Goal: Information Seeking & Learning: Stay updated

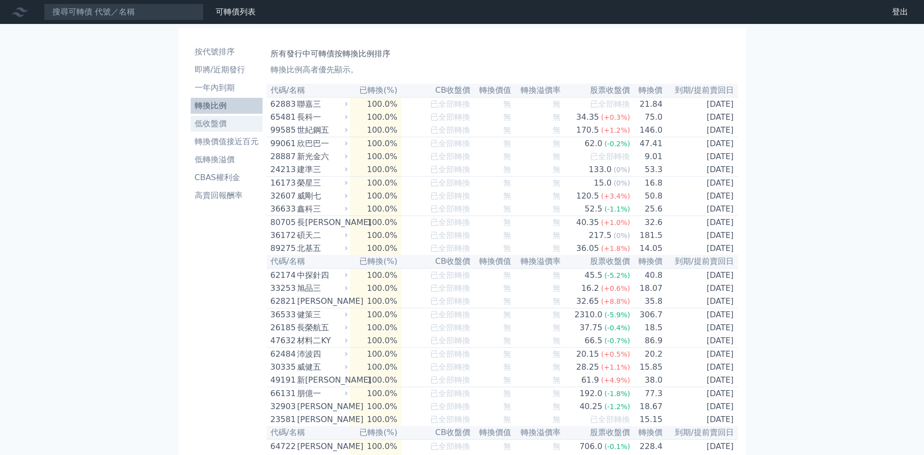
click at [219, 124] on li "低收盤價" at bounding box center [227, 124] width 72 height 12
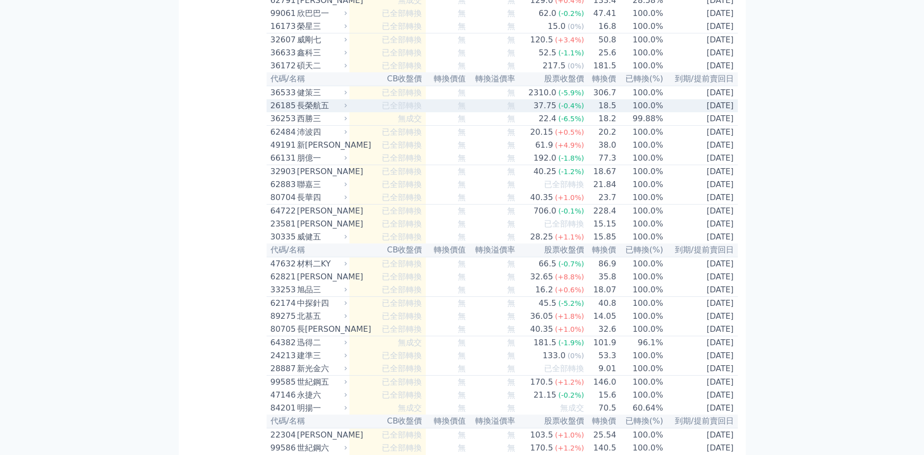
scroll to position [5055, 0]
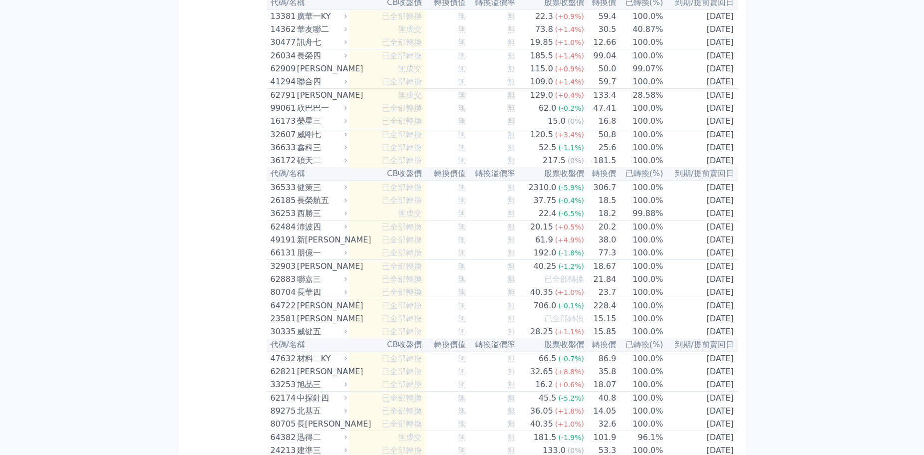
drag, startPoint x: 323, startPoint y: 225, endPoint x: 300, endPoint y: 224, distance: 23.0
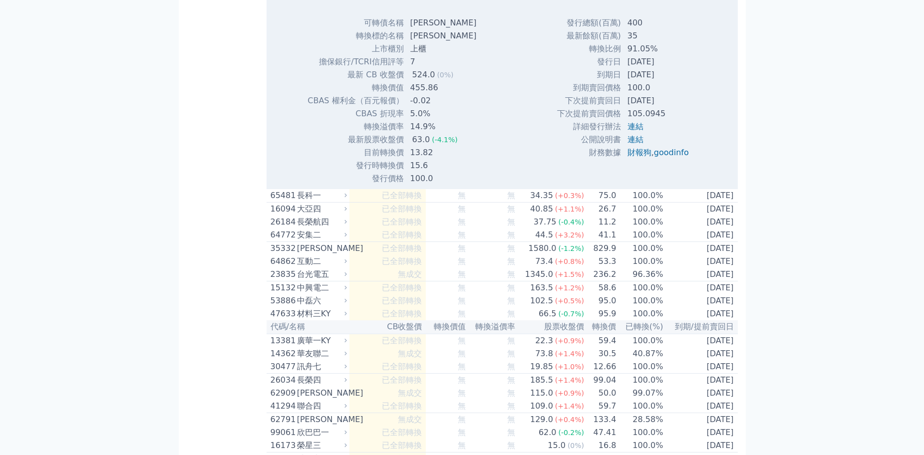
copy div "[PERSON_NAME]"
drag, startPoint x: 327, startPoint y: 210, endPoint x: 300, endPoint y: 216, distance: 28.0
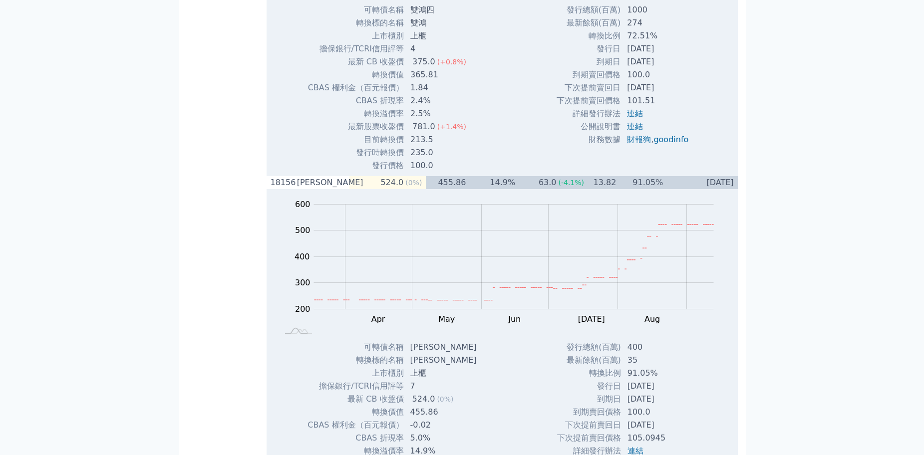
copy div "雙鴻四"
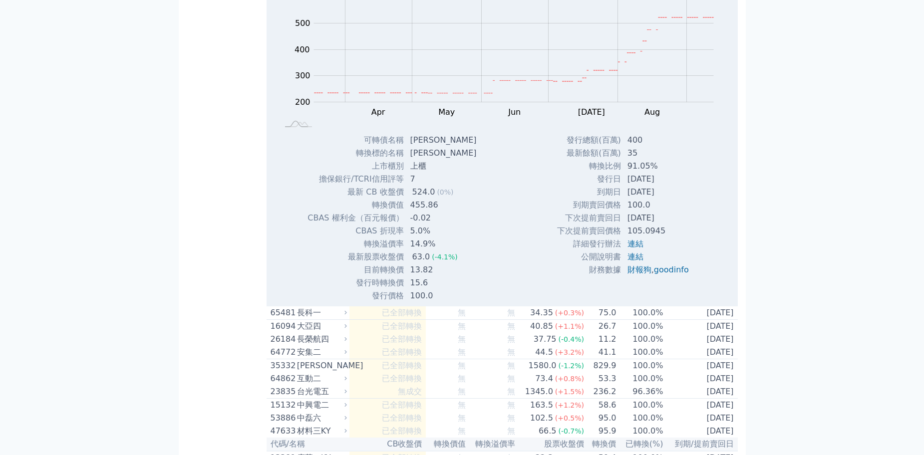
scroll to position [5355, 0]
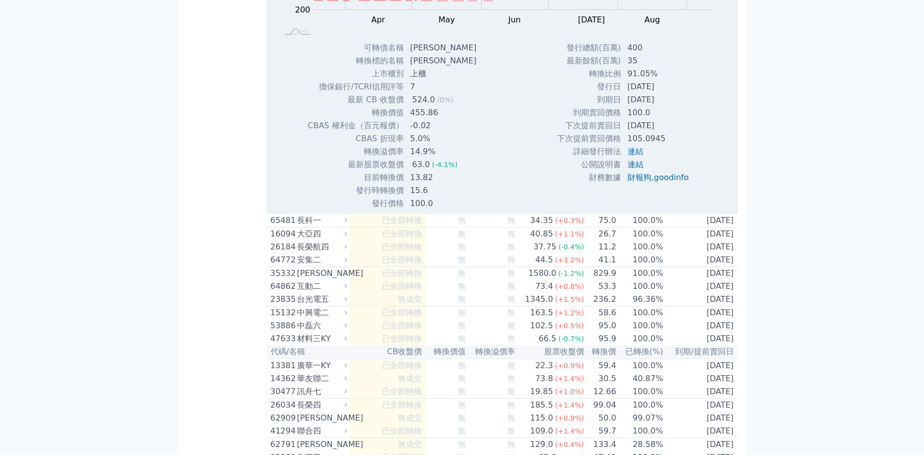
copy div "[PERSON_NAME]"
drag, startPoint x: 326, startPoint y: 249, endPoint x: 299, endPoint y: 254, distance: 27.4
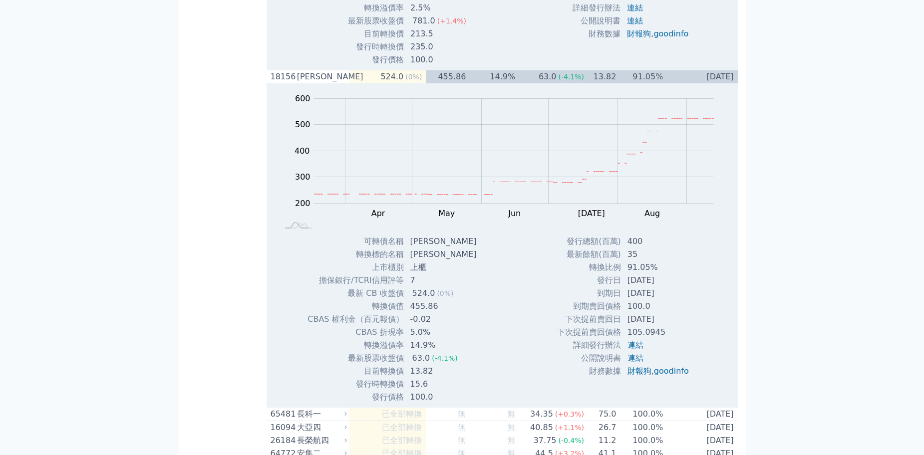
scroll to position [5105, 0]
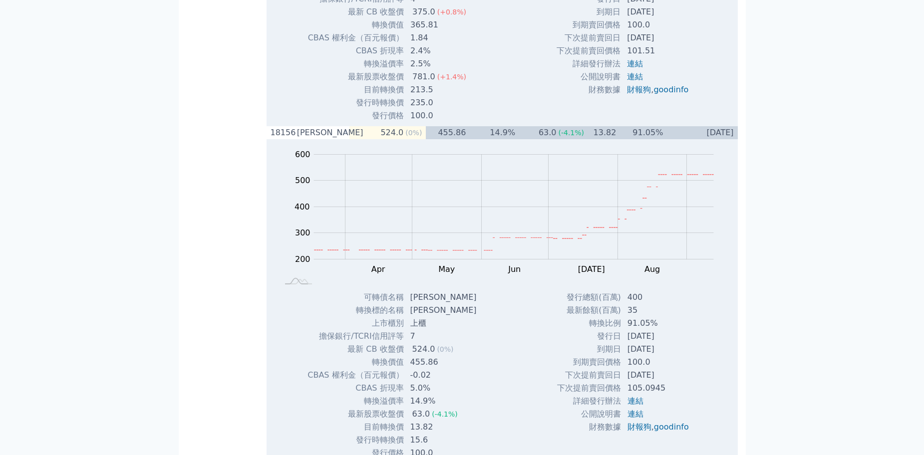
drag, startPoint x: 323, startPoint y: 128, endPoint x: 298, endPoint y: 130, distance: 25.0
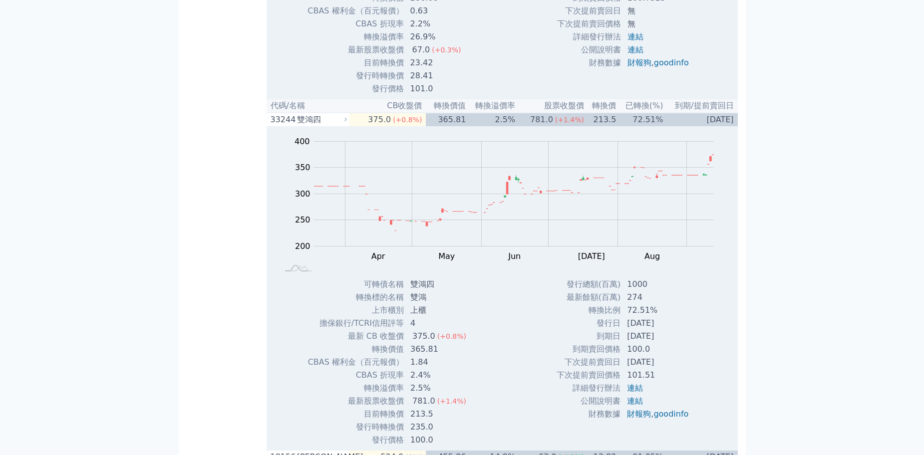
copy div "佳[PERSON_NAME]"
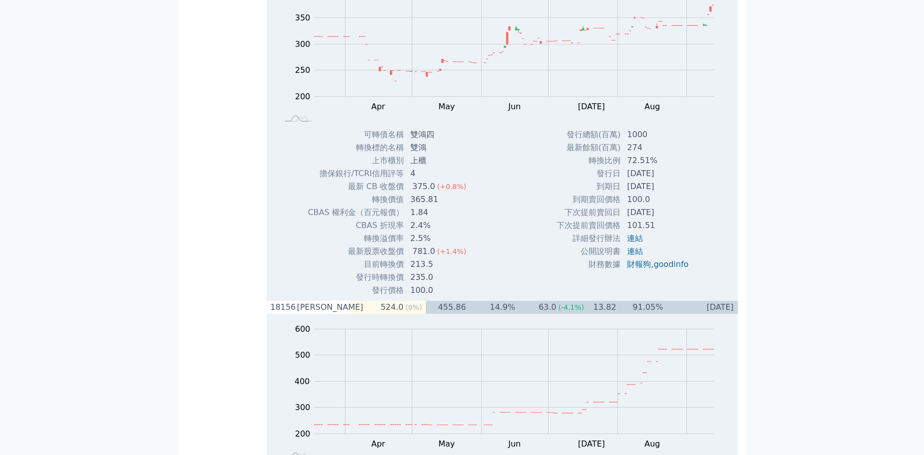
scroll to position [5405, 0]
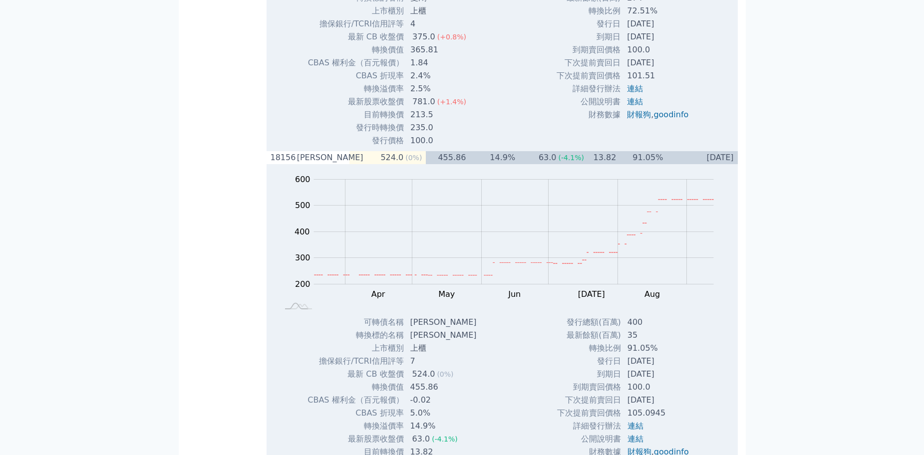
drag, startPoint x: 326, startPoint y: 183, endPoint x: 298, endPoint y: 191, distance: 28.6
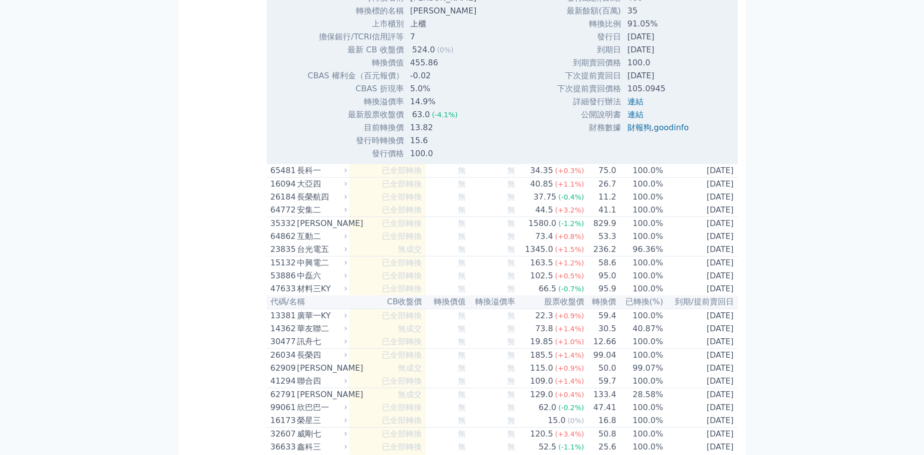
copy div "雙鴻四"
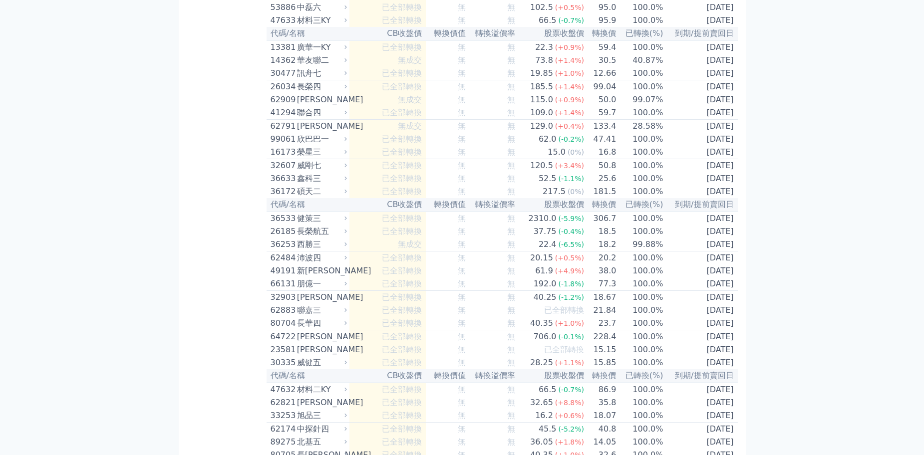
scroll to position [5554, 0]
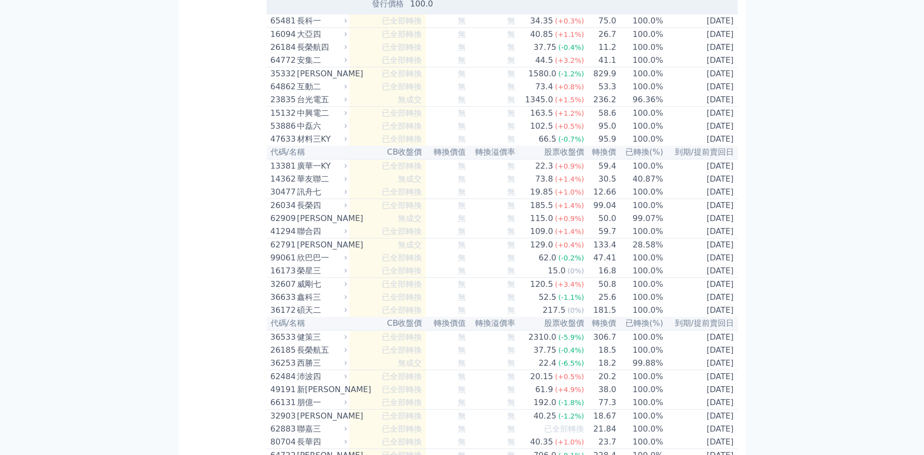
drag, startPoint x: 328, startPoint y: 50, endPoint x: 301, endPoint y: 55, distance: 26.9
copy div "[PERSON_NAME]"
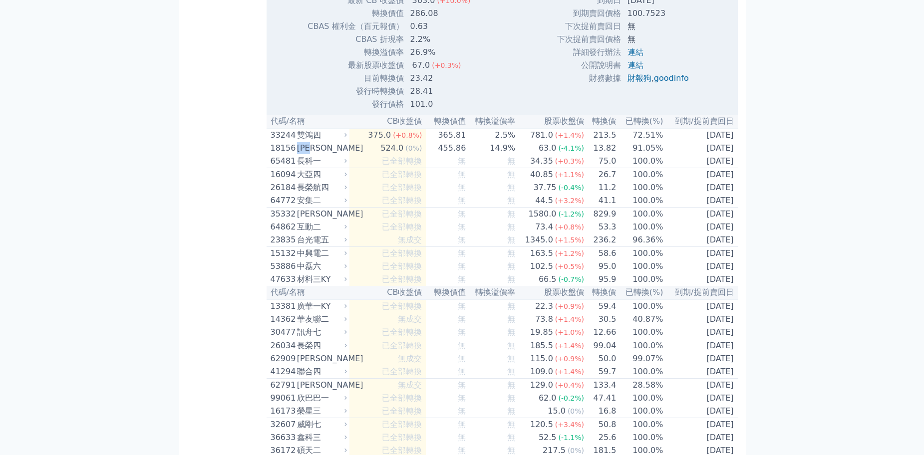
scroll to position [5055, 0]
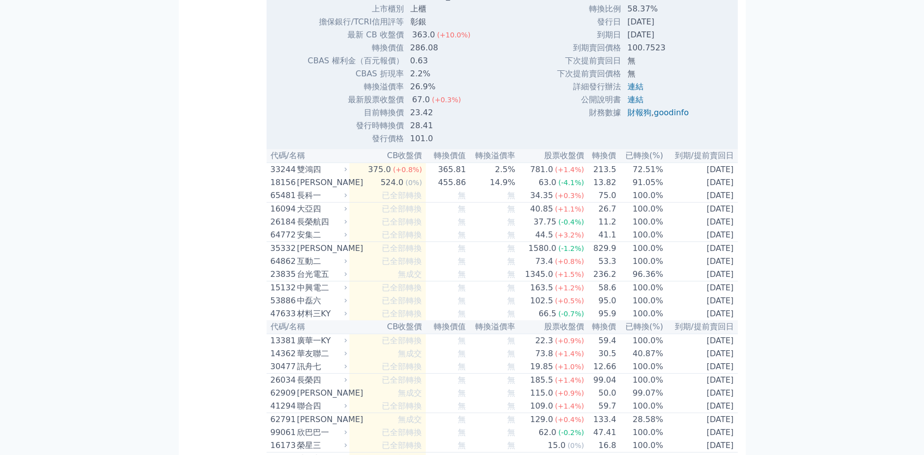
drag, startPoint x: 321, startPoint y: 184, endPoint x: 299, endPoint y: 183, distance: 22.0
copy div "佳[PERSON_NAME]"
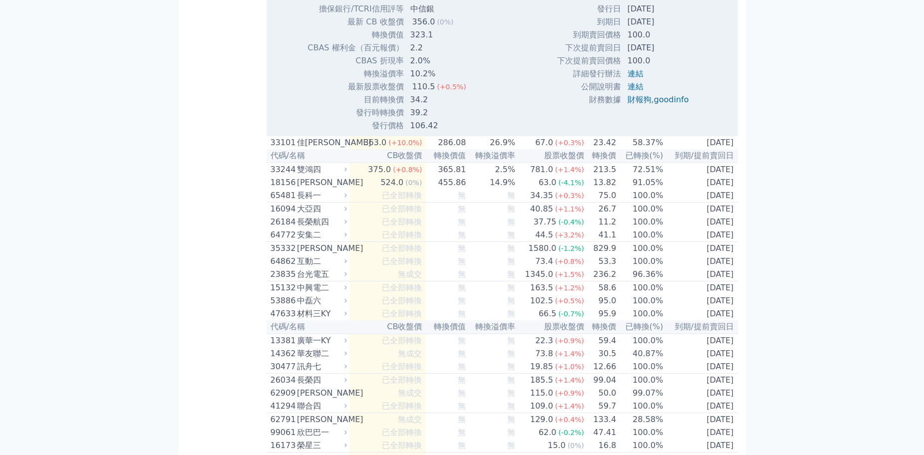
drag, startPoint x: 336, startPoint y: 167, endPoint x: 299, endPoint y: 167, distance: 36.5
copy div "東科一KY"
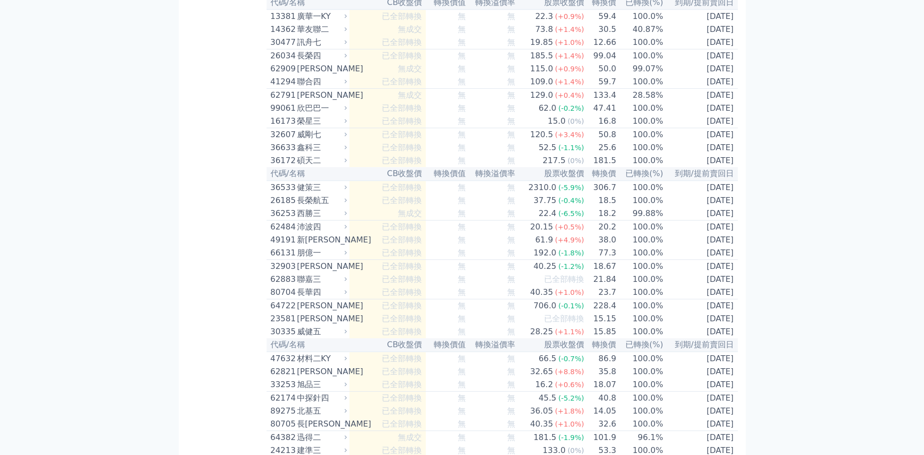
drag, startPoint x: 339, startPoint y: 149, endPoint x: 297, endPoint y: 156, distance: 43.0
copy div "台灣銘板一"
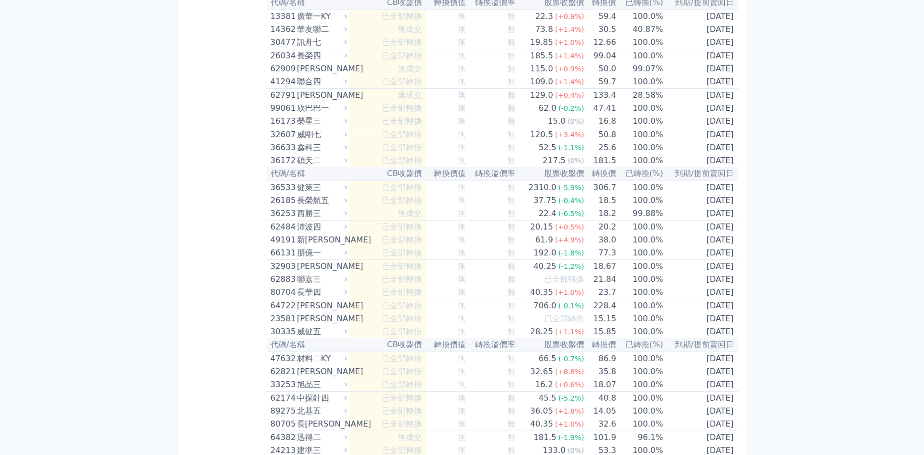
drag, startPoint x: 299, startPoint y: 156, endPoint x: 344, endPoint y: 157, distance: 44.5
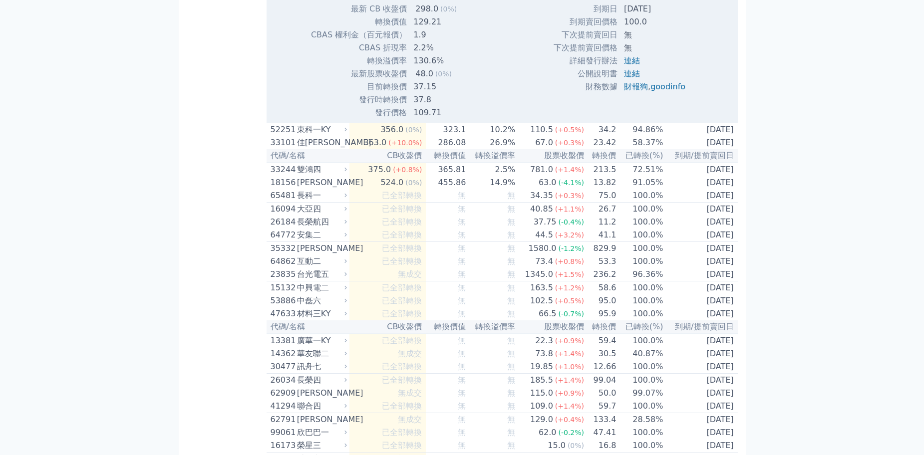
copy div "台灣銘板一"
drag, startPoint x: 327, startPoint y: 138, endPoint x: 301, endPoint y: 138, distance: 25.5
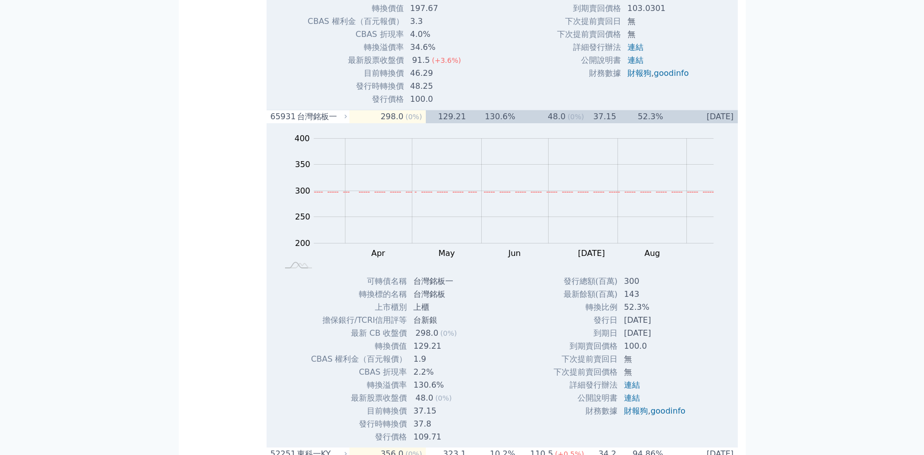
drag, startPoint x: 323, startPoint y: 127, endPoint x: 300, endPoint y: 131, distance: 23.3
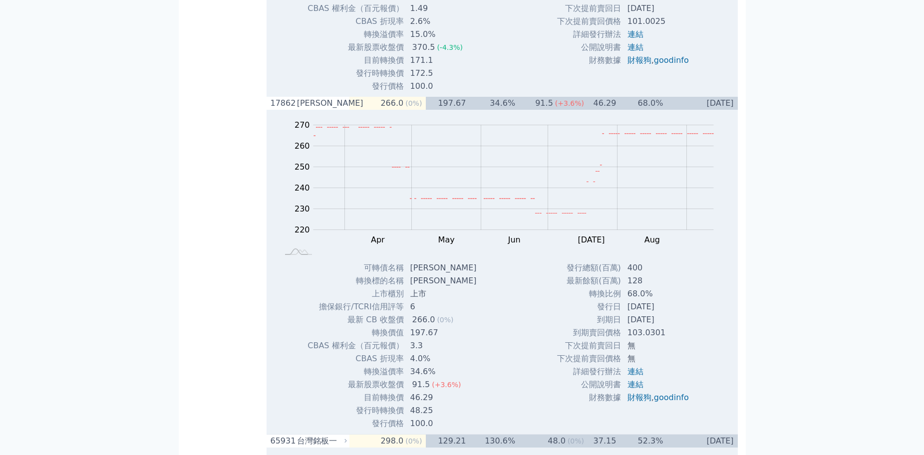
drag, startPoint x: 325, startPoint y: 113, endPoint x: 300, endPoint y: 114, distance: 25.0
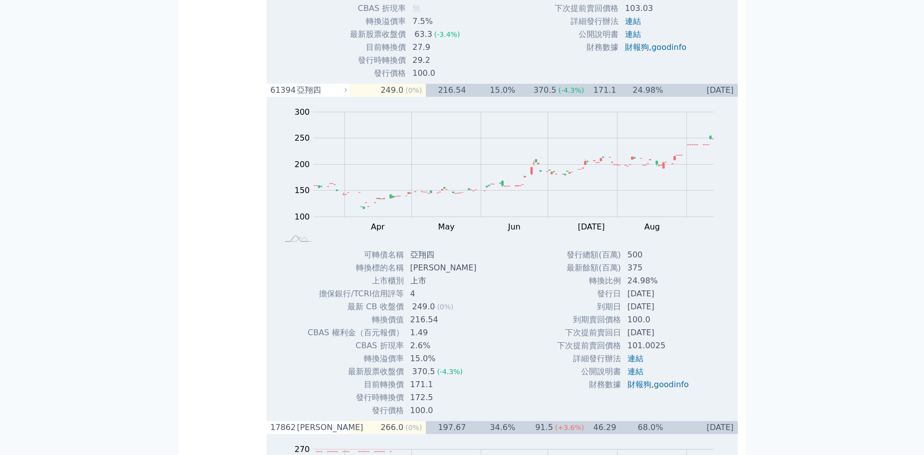
drag, startPoint x: 328, startPoint y: 98, endPoint x: 302, endPoint y: 102, distance: 26.8
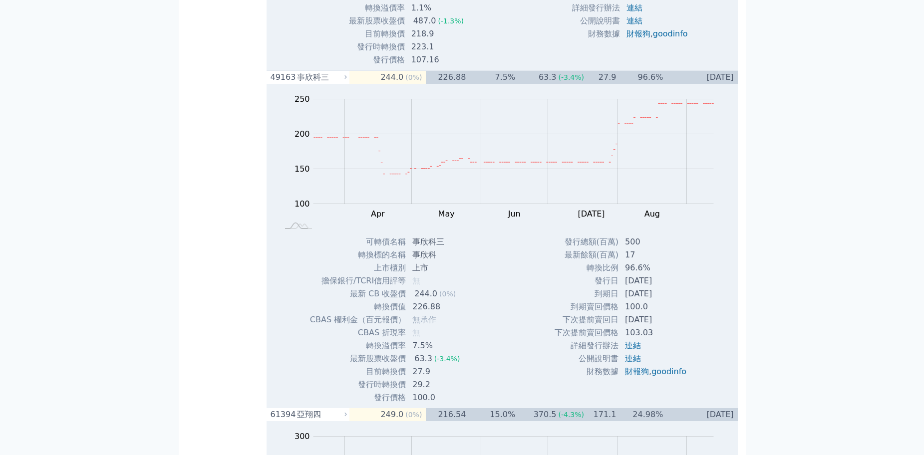
drag, startPoint x: 328, startPoint y: 80, endPoint x: 299, endPoint y: 85, distance: 28.8
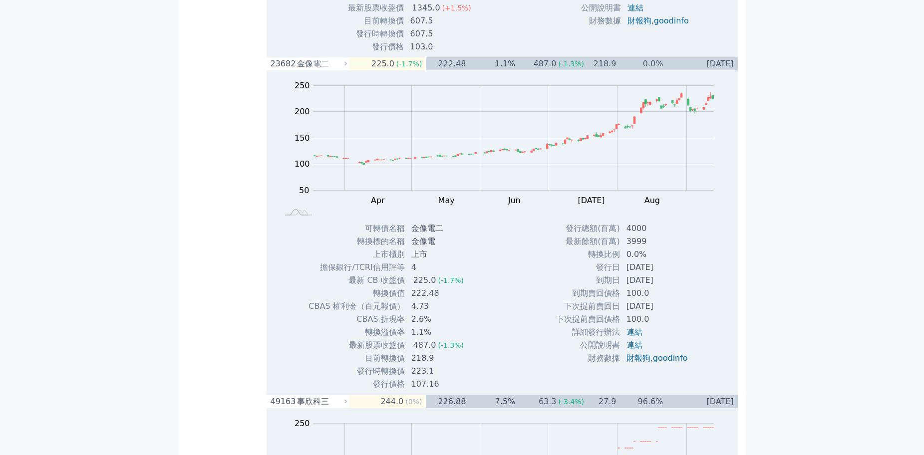
drag, startPoint x: 320, startPoint y: 70, endPoint x: 299, endPoint y: 74, distance: 21.9
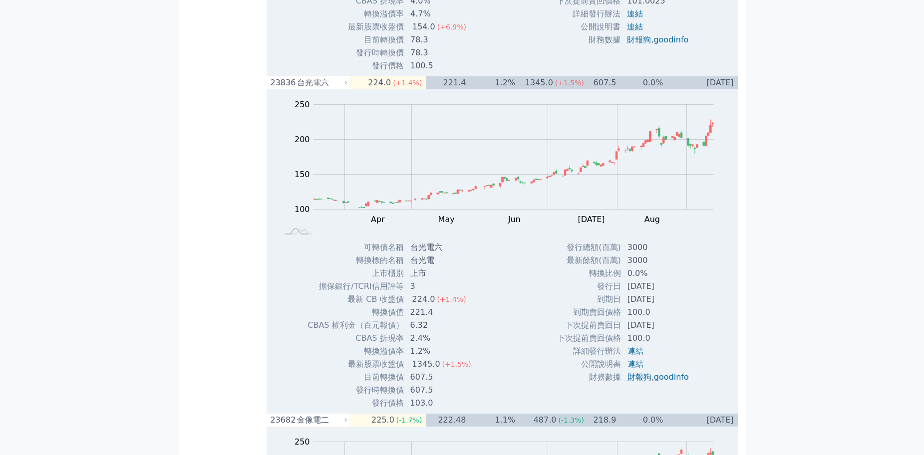
scroll to position [5005, 0]
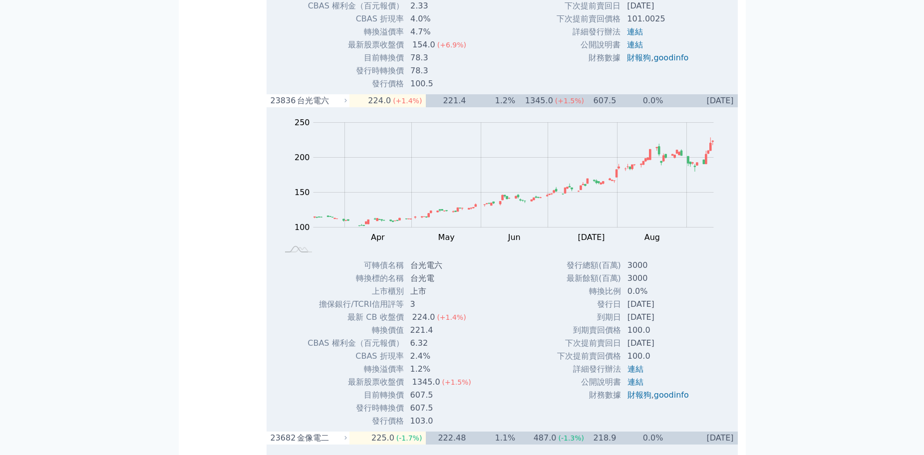
drag, startPoint x: 324, startPoint y: 106, endPoint x: 302, endPoint y: 113, distance: 23.1
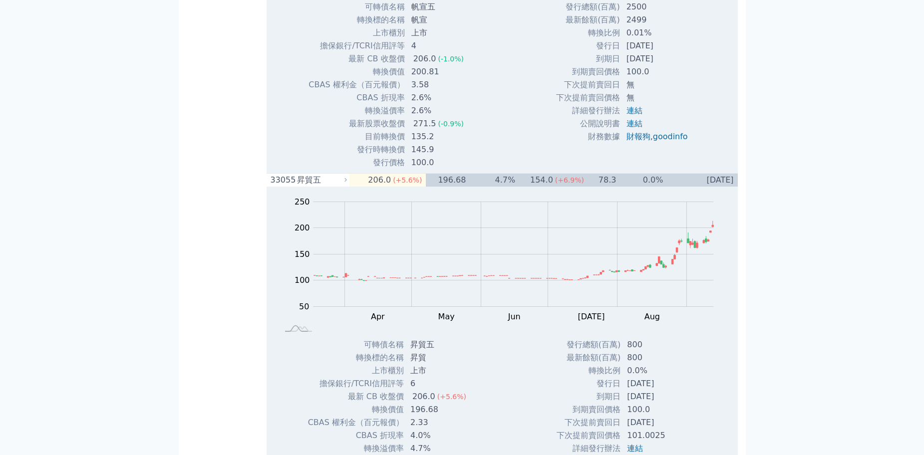
scroll to position [4905, 0]
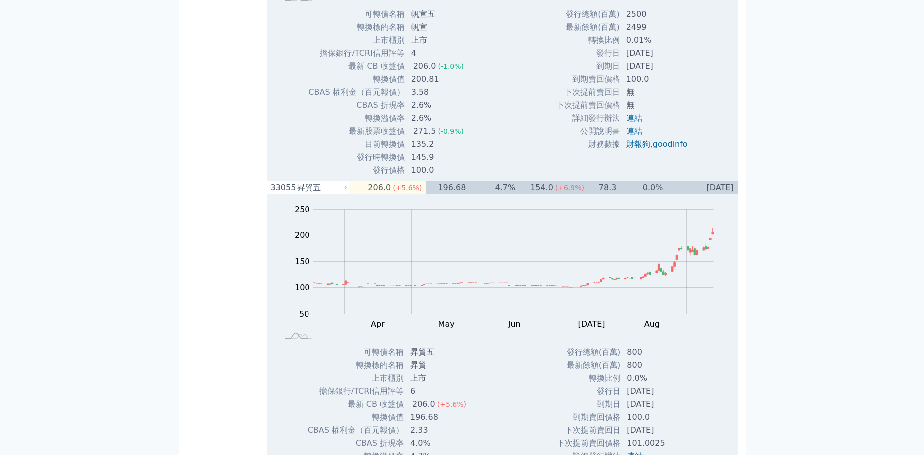
drag, startPoint x: 332, startPoint y: 192, endPoint x: 301, endPoint y: 189, distance: 31.1
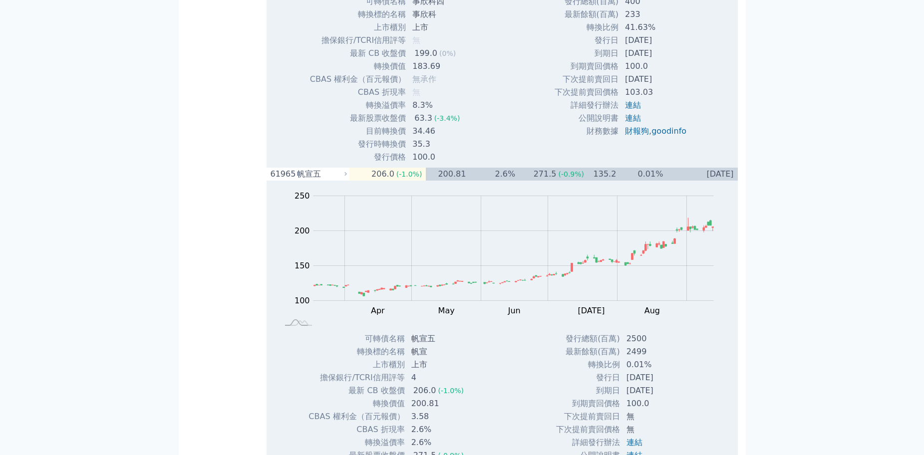
drag, startPoint x: 320, startPoint y: 171, endPoint x: 302, endPoint y: 183, distance: 21.3
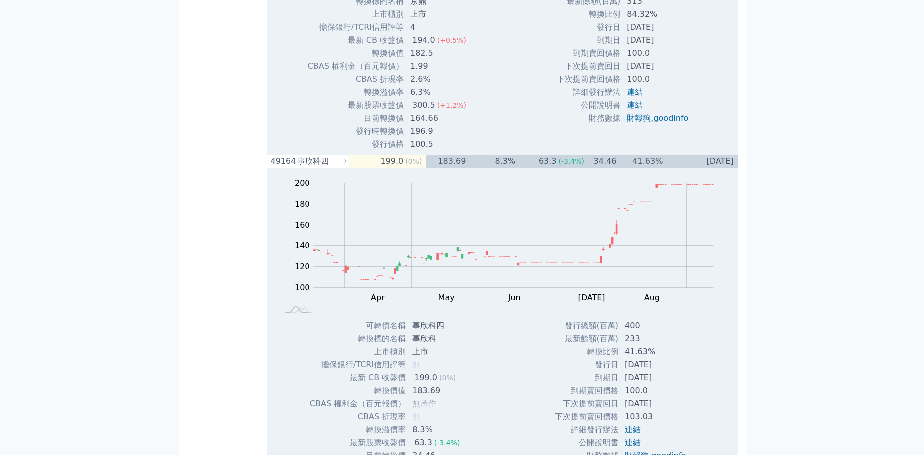
drag, startPoint x: 323, startPoint y: 149, endPoint x: 309, endPoint y: 159, distance: 17.2
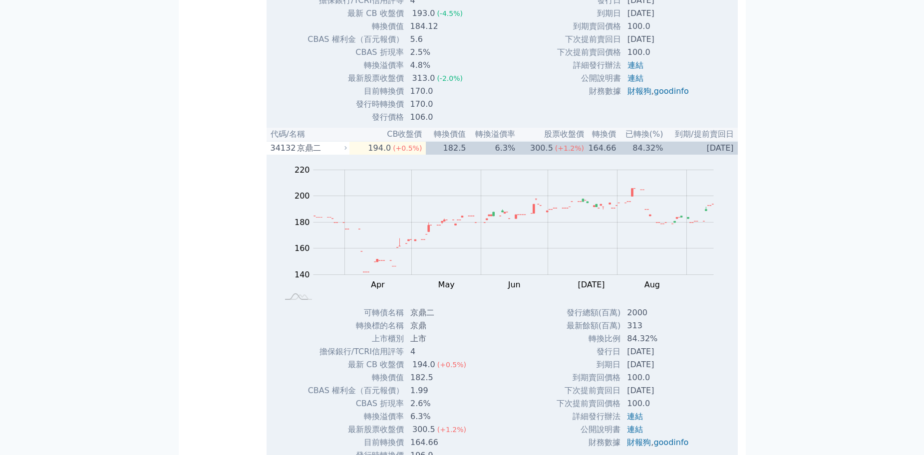
drag, startPoint x: 322, startPoint y: 130, endPoint x: 299, endPoint y: 137, distance: 24.5
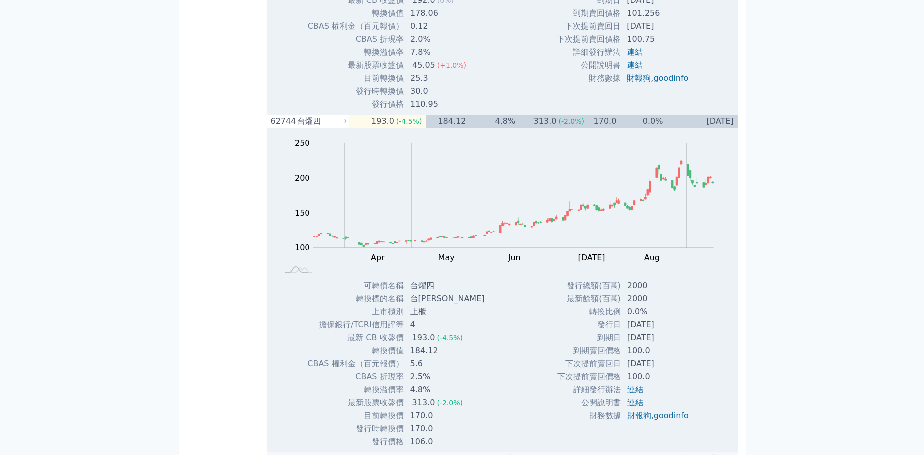
drag, startPoint x: 323, startPoint y: 114, endPoint x: 292, endPoint y: 115, distance: 31.0
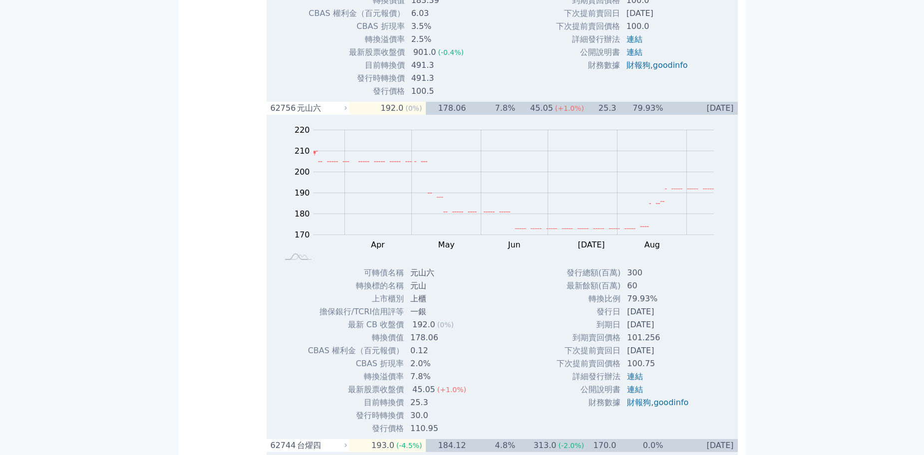
drag, startPoint x: 325, startPoint y: 105, endPoint x: 299, endPoint y: 104, distance: 26.0
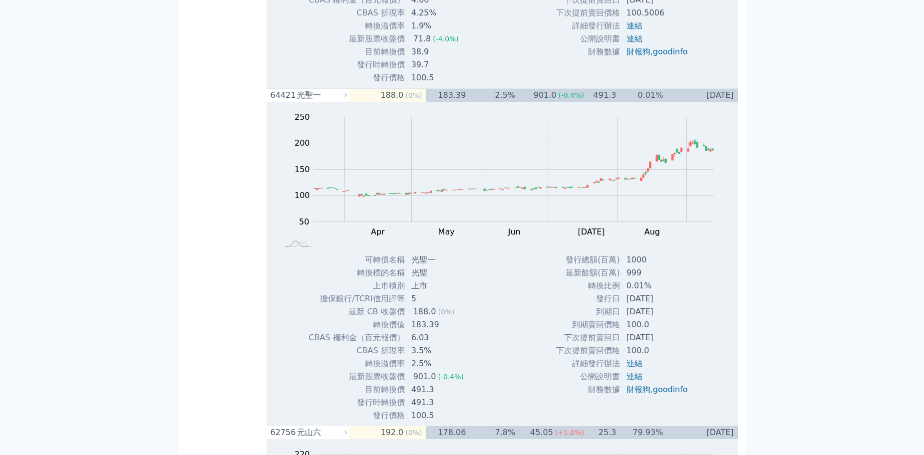
drag, startPoint x: 325, startPoint y: 91, endPoint x: 301, endPoint y: 90, distance: 23.5
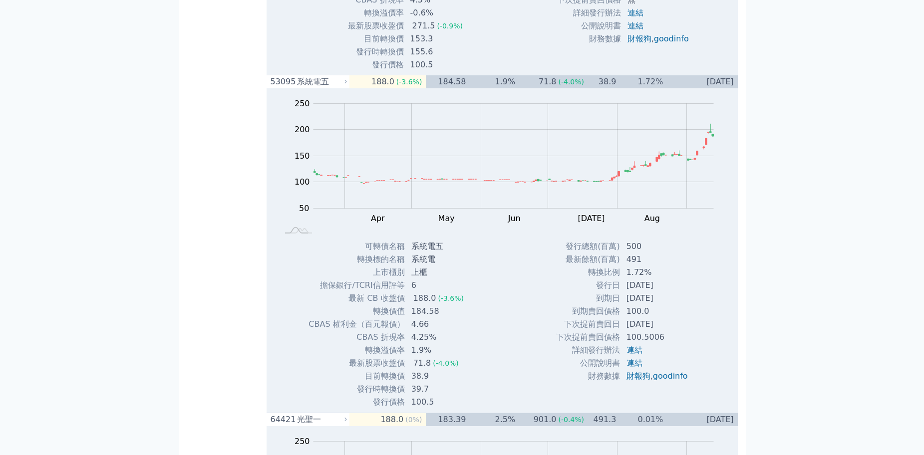
drag, startPoint x: 329, startPoint y: 92, endPoint x: 298, endPoint y: 95, distance: 31.1
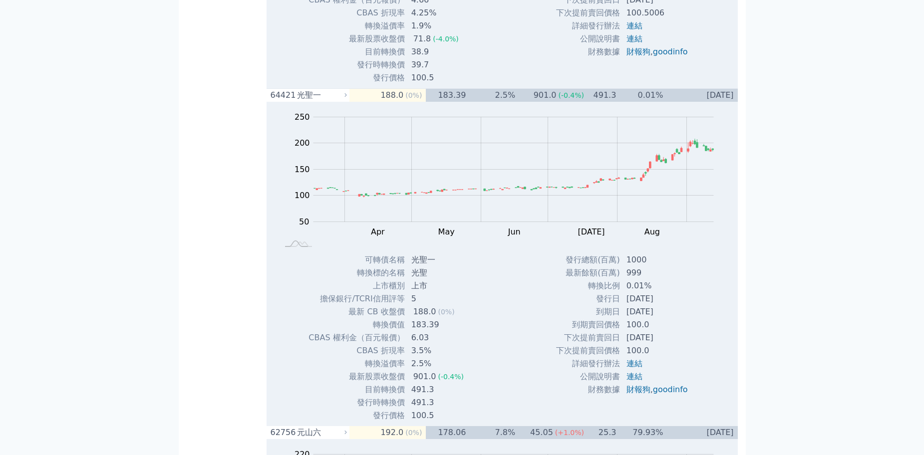
drag, startPoint x: 321, startPoint y: 73, endPoint x: 308, endPoint y: 90, distance: 21.4
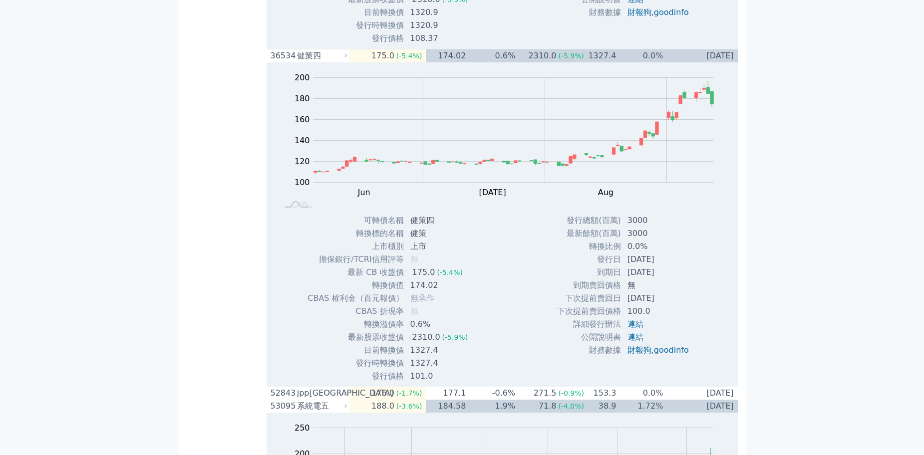
scroll to position [4855, 0]
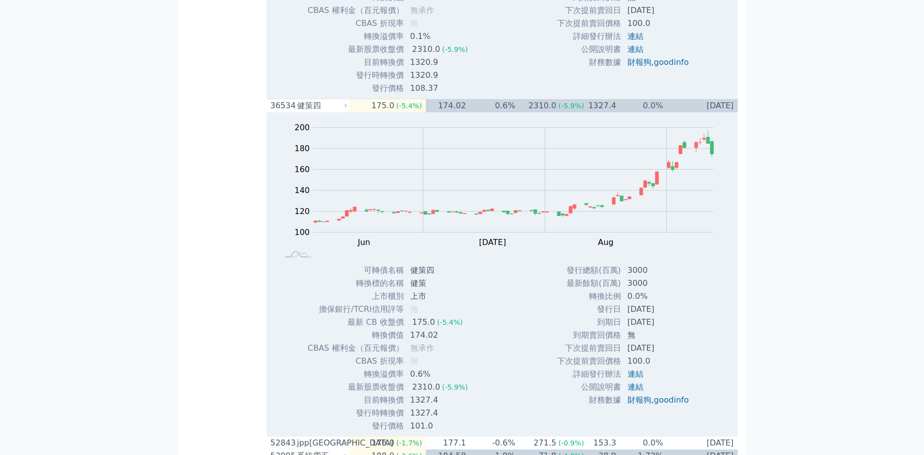
drag, startPoint x: 324, startPoint y: 99, endPoint x: 299, endPoint y: 102, distance: 24.7
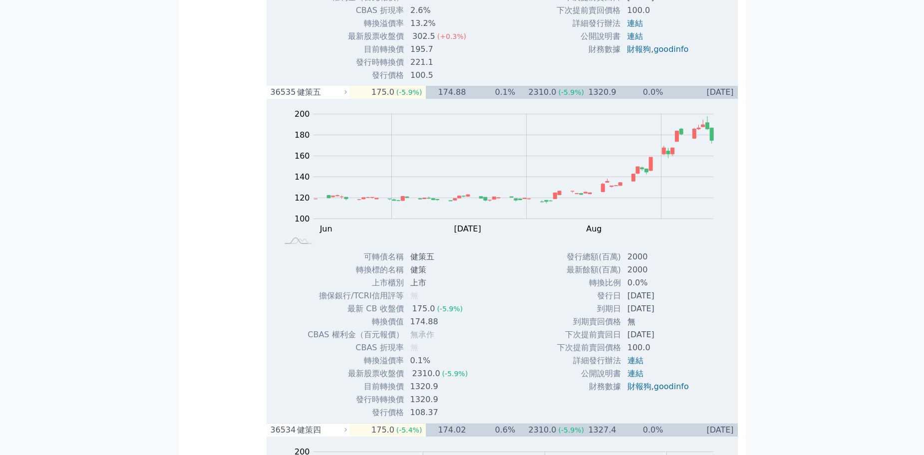
drag, startPoint x: 321, startPoint y: 84, endPoint x: 300, endPoint y: 86, distance: 21.6
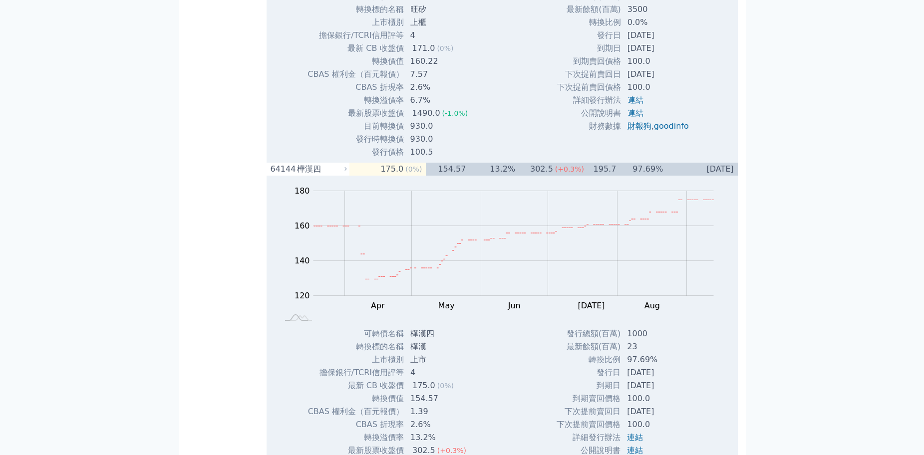
scroll to position [4755, 0]
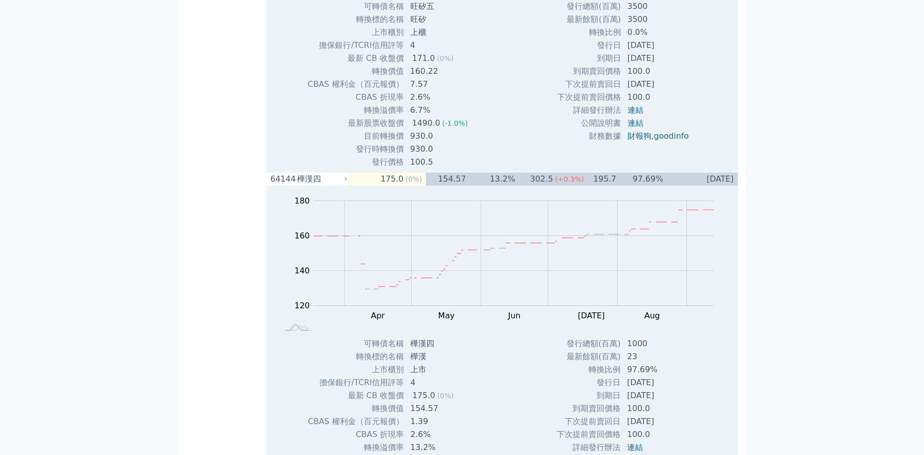
drag, startPoint x: 323, startPoint y: 168, endPoint x: 300, endPoint y: 169, distance: 23.5
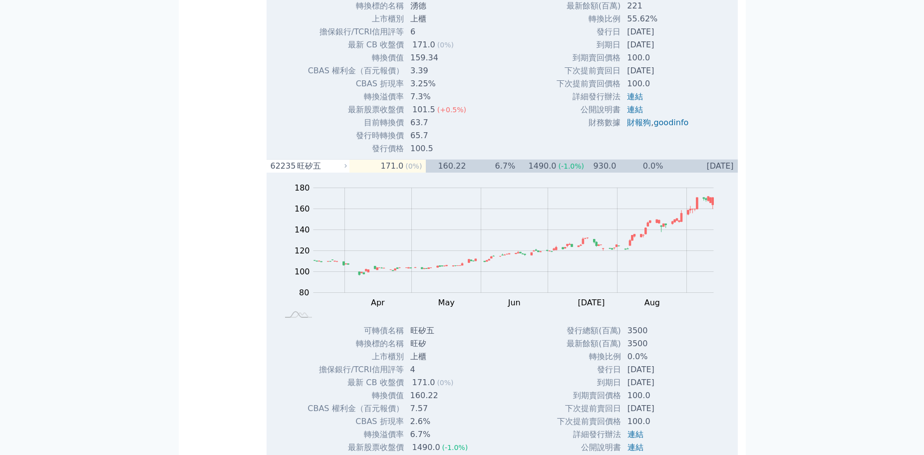
drag, startPoint x: 322, startPoint y: 155, endPoint x: 299, endPoint y: 162, distance: 23.9
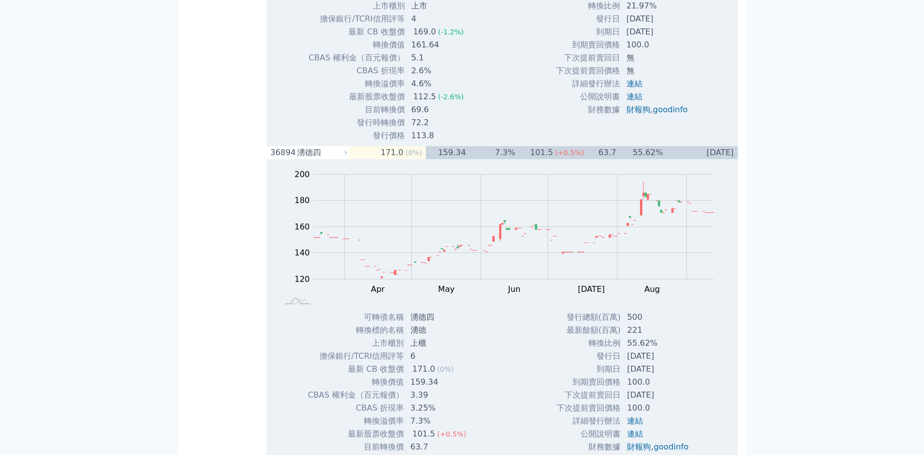
drag, startPoint x: 334, startPoint y: 141, endPoint x: 302, endPoint y: 145, distance: 32.7
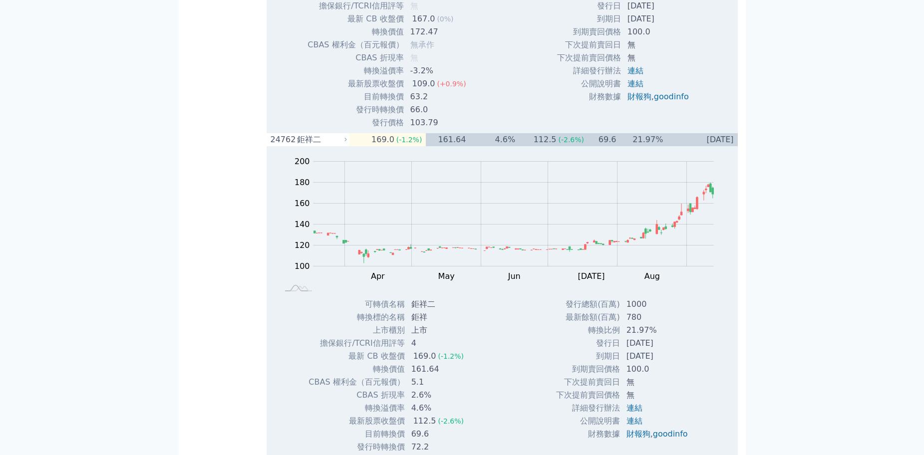
drag, startPoint x: 321, startPoint y: 111, endPoint x: 298, endPoint y: 115, distance: 23.3
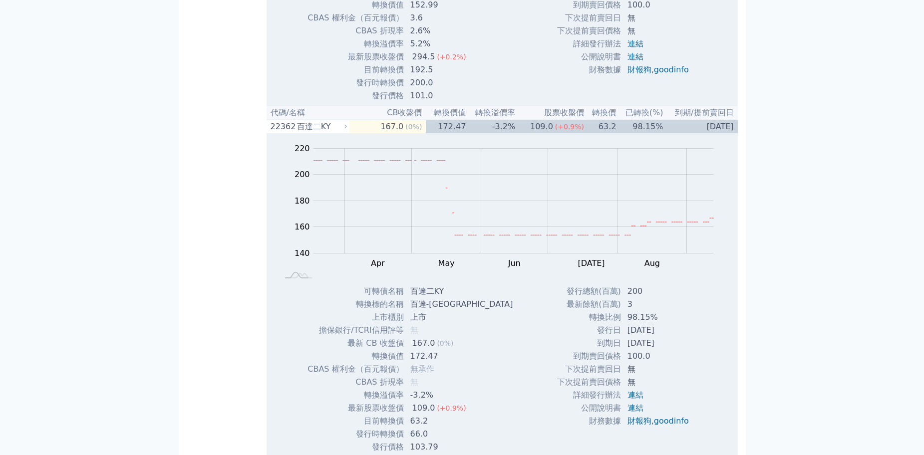
drag, startPoint x: 322, startPoint y: 96, endPoint x: 301, endPoint y: 104, distance: 22.9
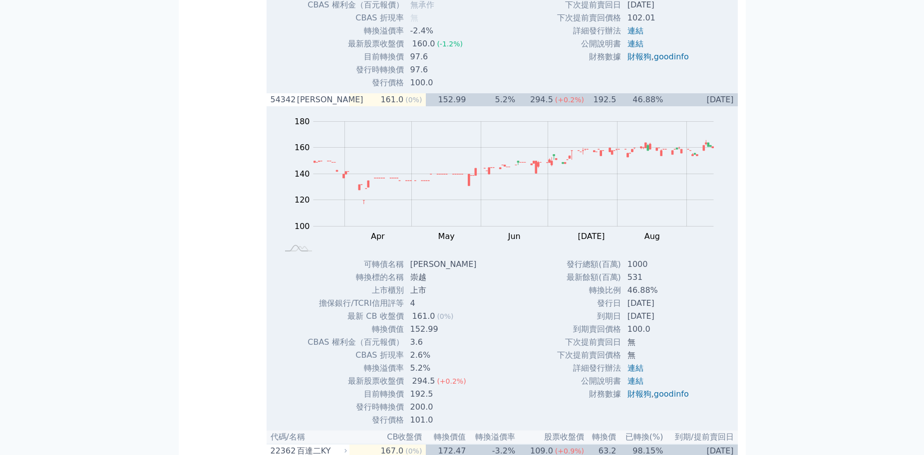
drag, startPoint x: 330, startPoint y: 82, endPoint x: 298, endPoint y: 89, distance: 32.7
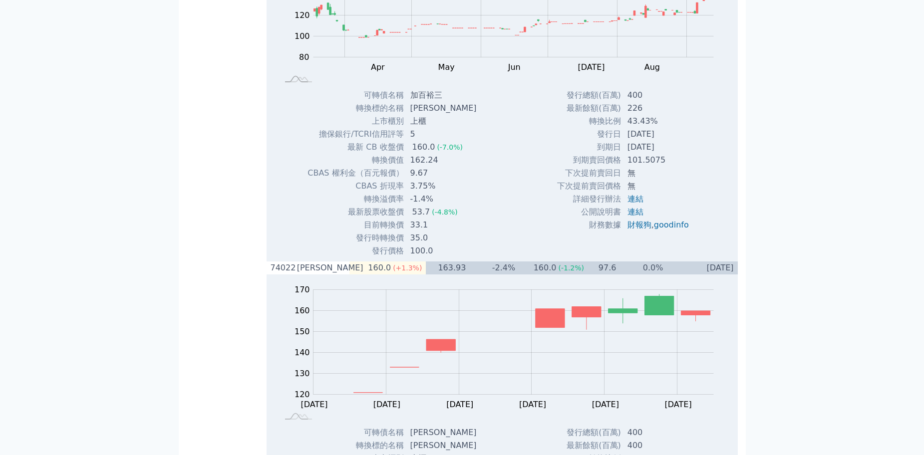
scroll to position [4546, 0]
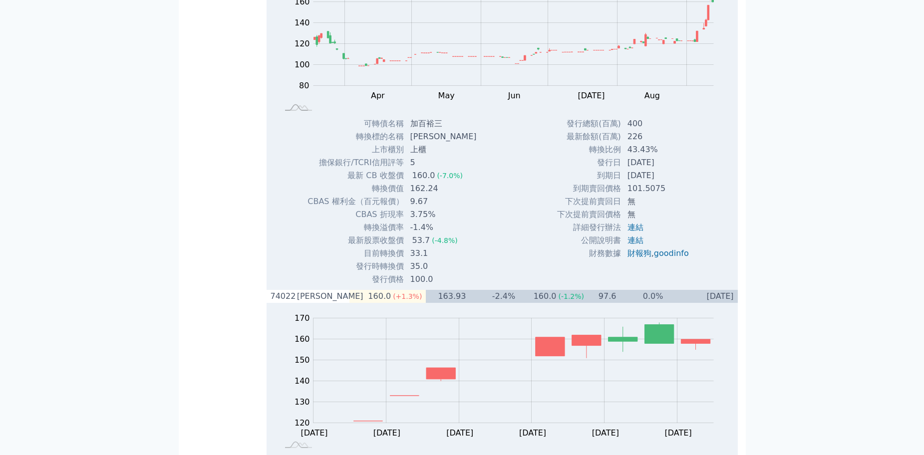
drag, startPoint x: 328, startPoint y: 279, endPoint x: 296, endPoint y: 278, distance: 32.0
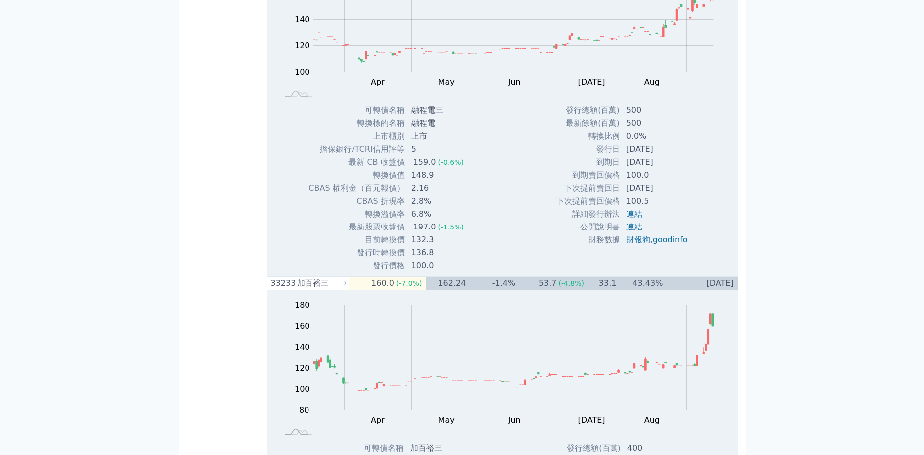
drag, startPoint x: 324, startPoint y: 264, endPoint x: 300, endPoint y: 267, distance: 24.1
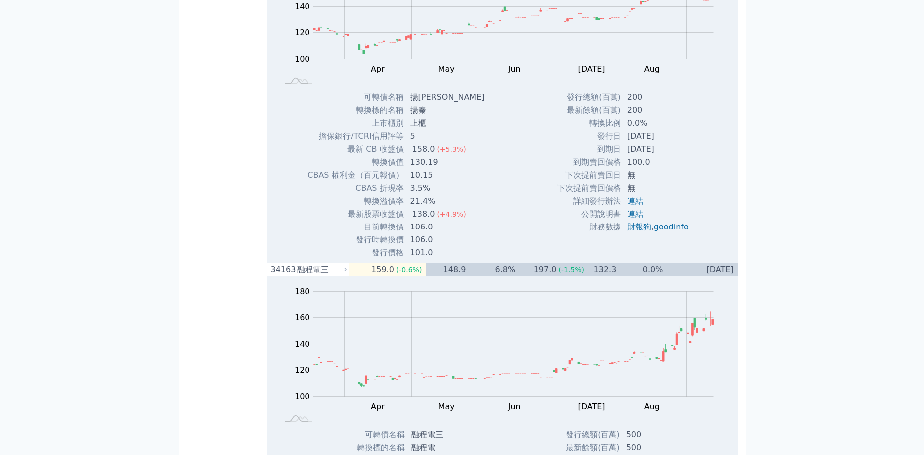
drag, startPoint x: 339, startPoint y: 253, endPoint x: 301, endPoint y: 247, distance: 37.9
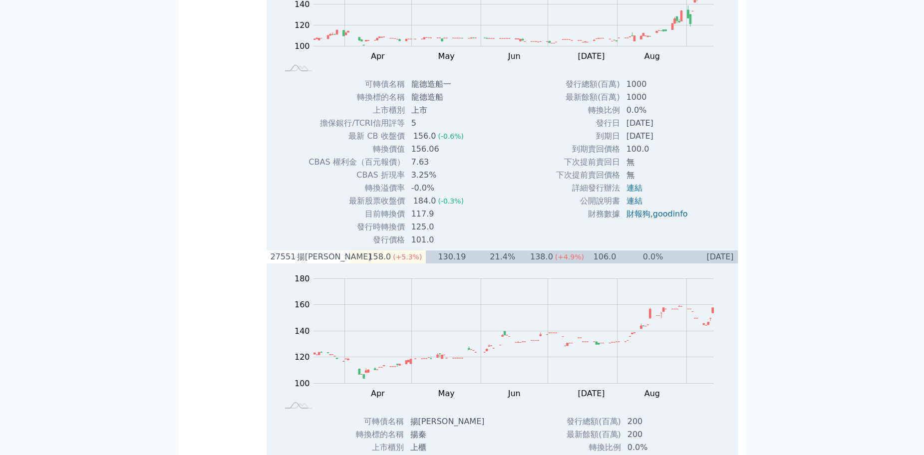
drag, startPoint x: 320, startPoint y: 235, endPoint x: 300, endPoint y: 240, distance: 20.0
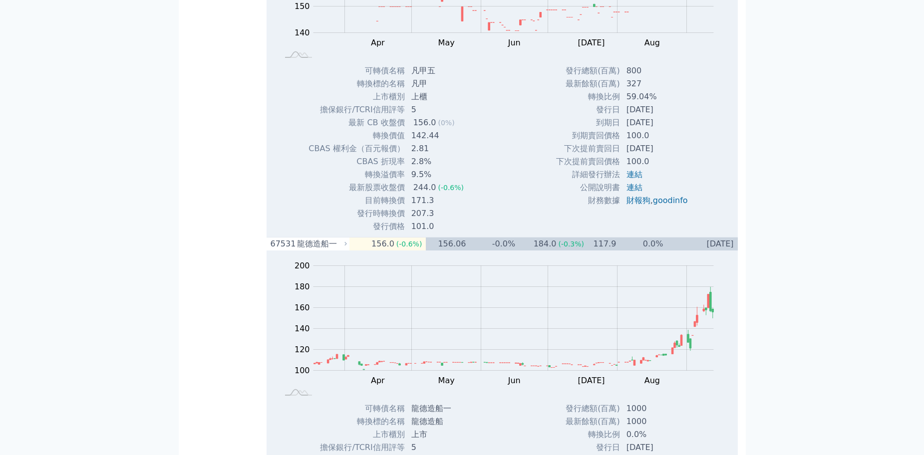
drag, startPoint x: 323, startPoint y: 223, endPoint x: 302, endPoint y: 229, distance: 22.4
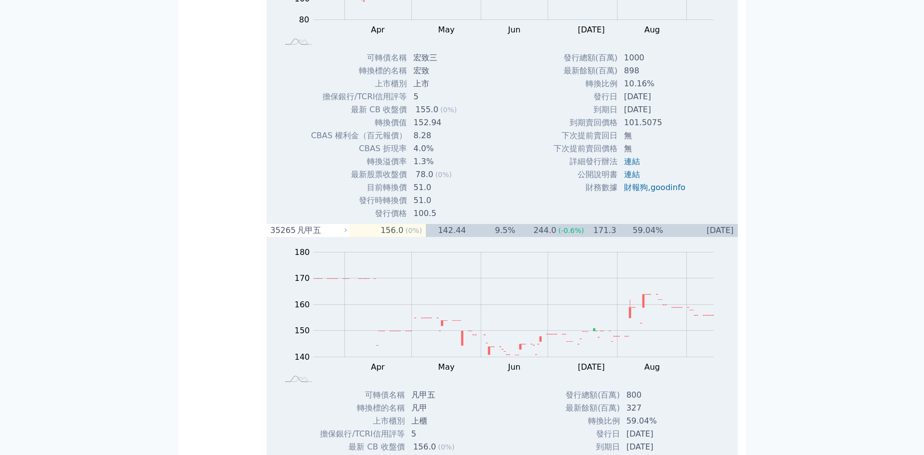
drag, startPoint x: 324, startPoint y: 210, endPoint x: 299, endPoint y: 215, distance: 24.9
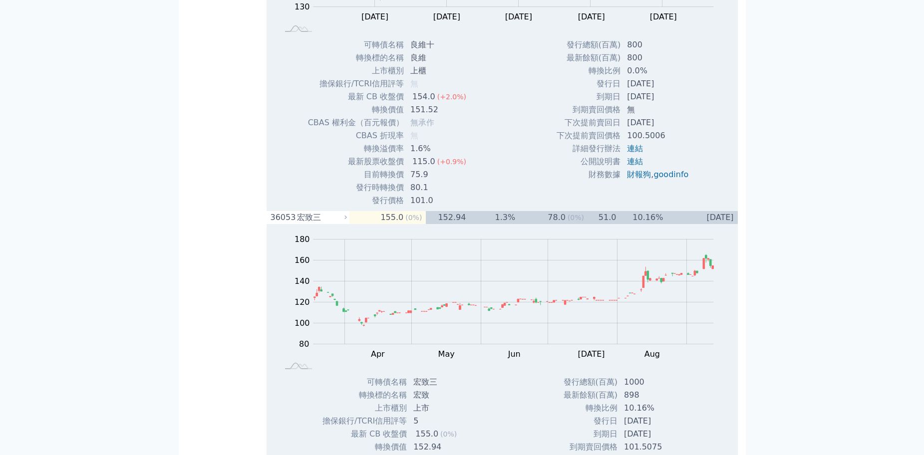
drag, startPoint x: 338, startPoint y: 194, endPoint x: 297, endPoint y: 201, distance: 41.5
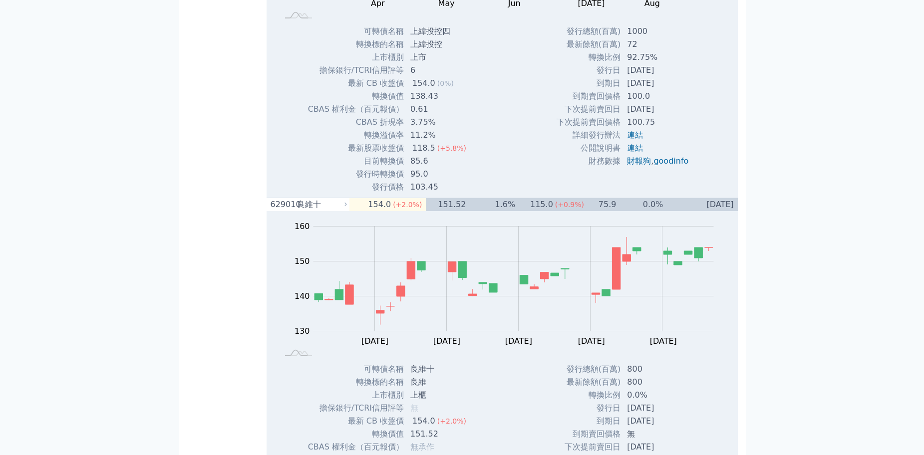
drag, startPoint x: 328, startPoint y: 180, endPoint x: 298, endPoint y: 183, distance: 30.2
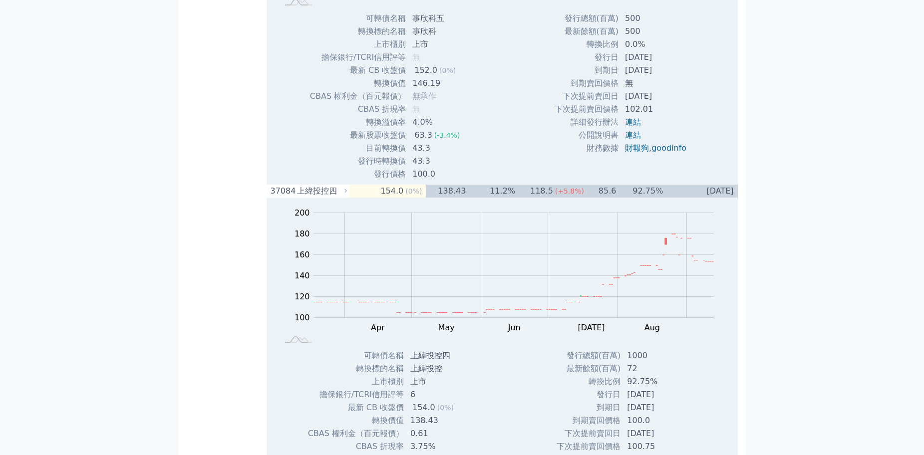
drag, startPoint x: 323, startPoint y: 165, endPoint x: 302, endPoint y: 169, distance: 21.8
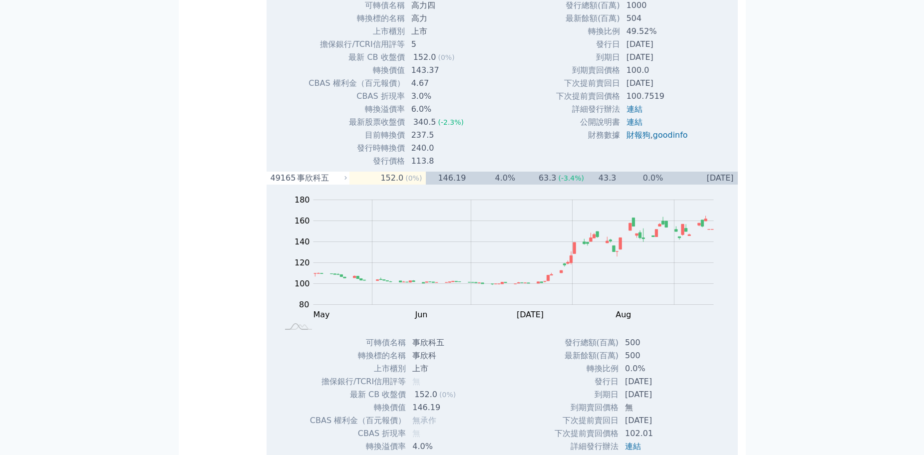
drag, startPoint x: 322, startPoint y: 139, endPoint x: 303, endPoint y: 152, distance: 23.0
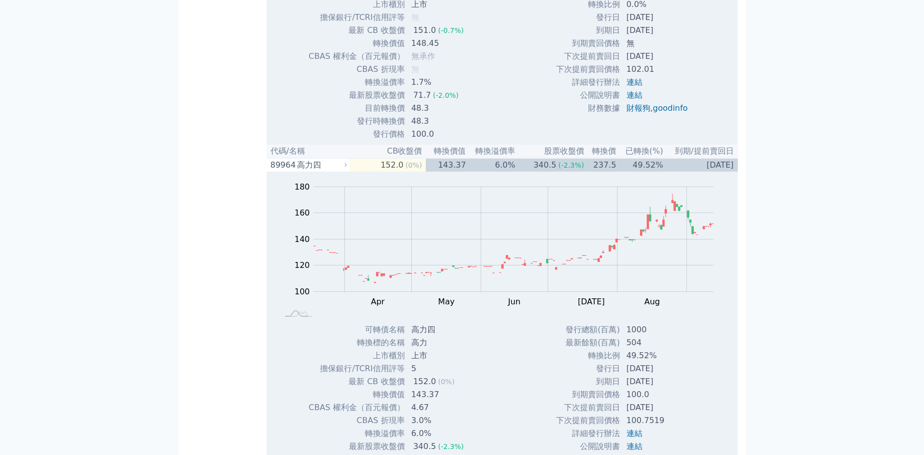
drag, startPoint x: 323, startPoint y: 123, endPoint x: 301, endPoint y: 122, distance: 22.0
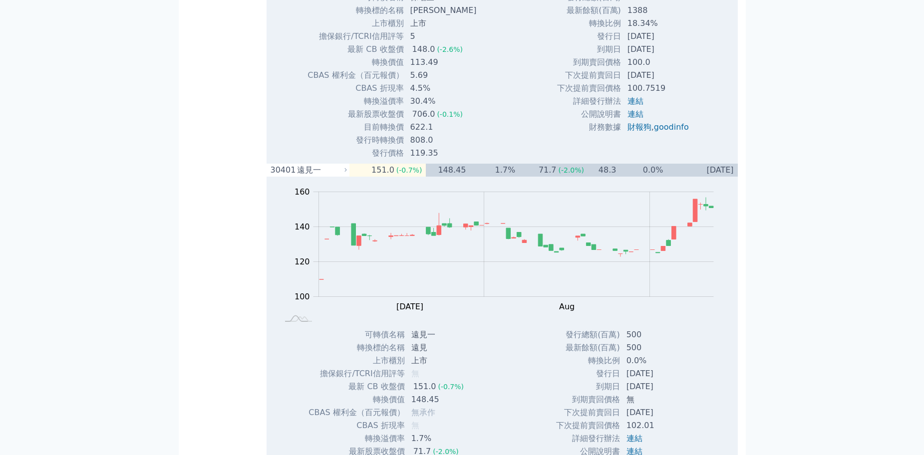
scroll to position [4496, 0]
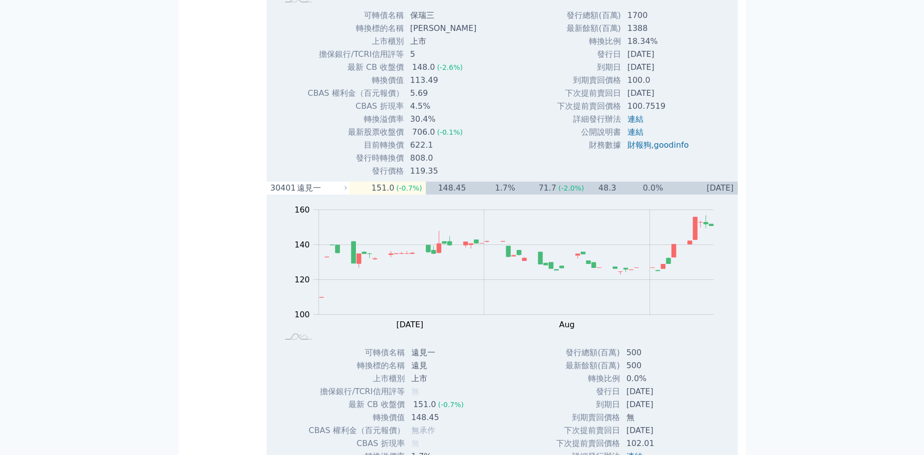
drag, startPoint x: 324, startPoint y: 164, endPoint x: 301, endPoint y: 162, distance: 23.0
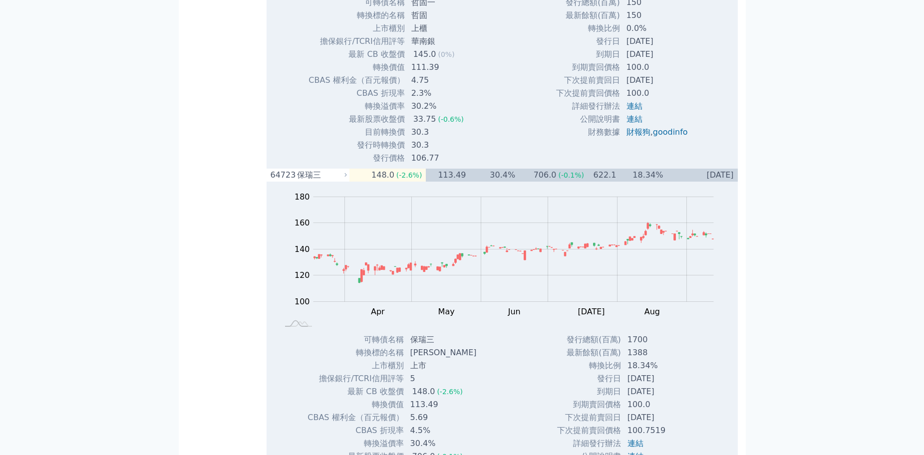
drag, startPoint x: 326, startPoint y: 146, endPoint x: 301, endPoint y: 148, distance: 25.0
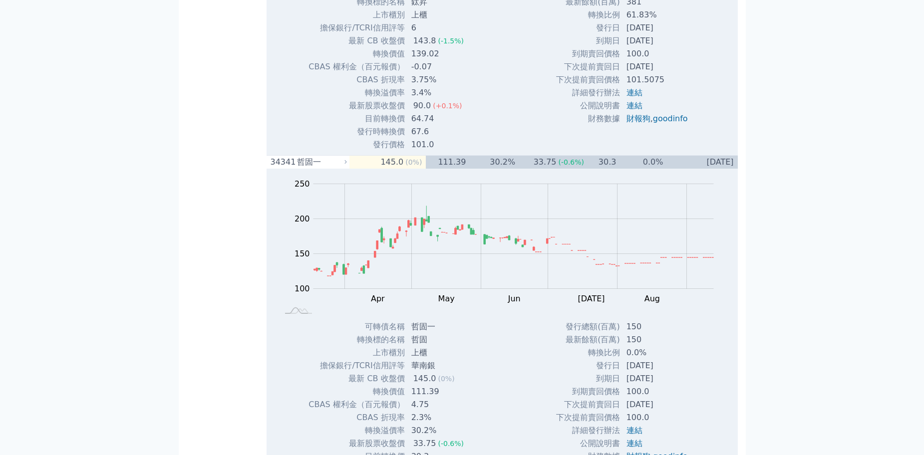
drag, startPoint x: 330, startPoint y: 132, endPoint x: 300, endPoint y: 132, distance: 30.0
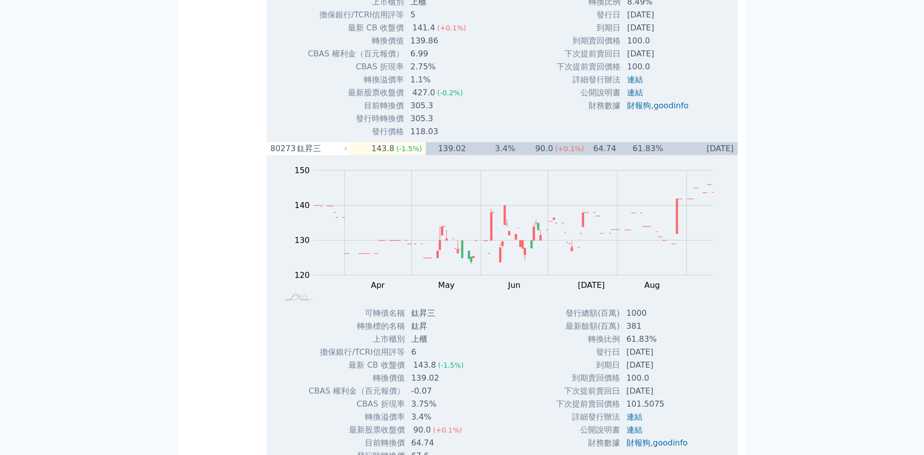
drag, startPoint x: 336, startPoint y: 120, endPoint x: 301, endPoint y: 120, distance: 35.5
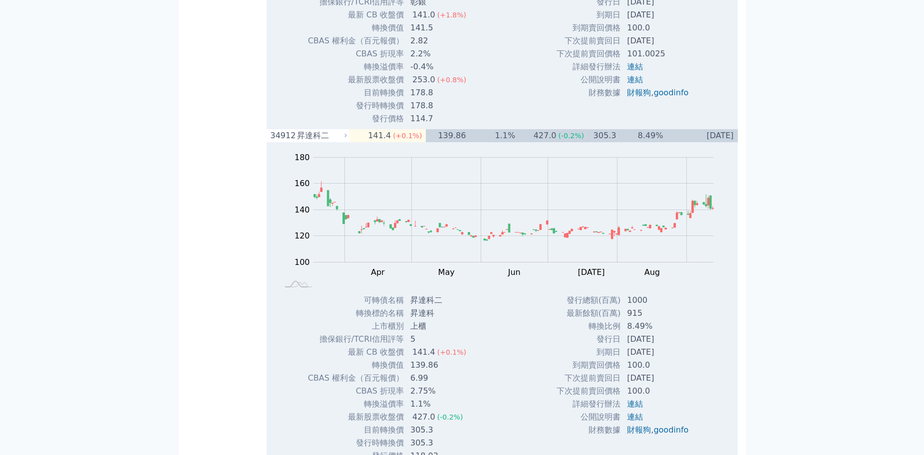
drag, startPoint x: 322, startPoint y: 98, endPoint x: 300, endPoint y: 104, distance: 23.4
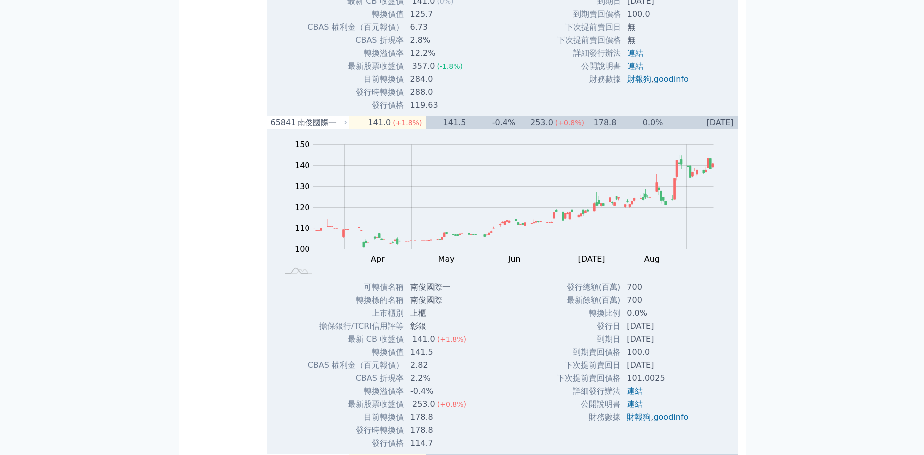
drag, startPoint x: 312, startPoint y: 91, endPoint x: 297, endPoint y: 94, distance: 15.3
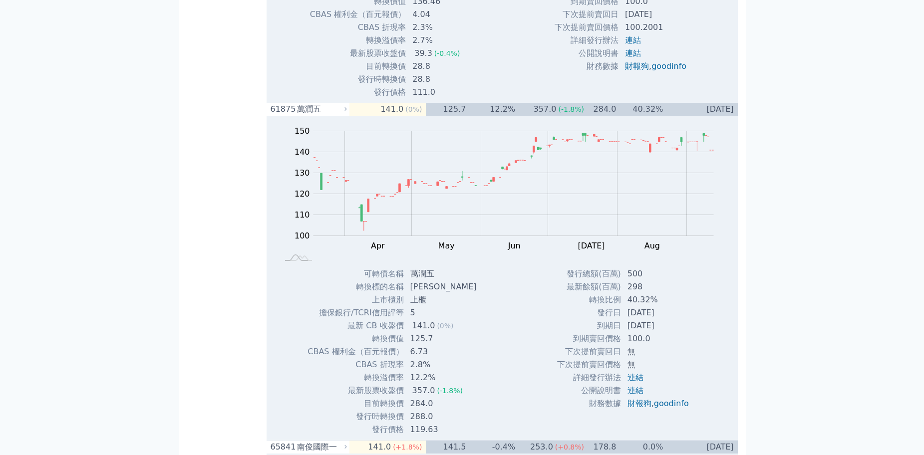
drag, startPoint x: 331, startPoint y: 77, endPoint x: 302, endPoint y: 79, distance: 29.5
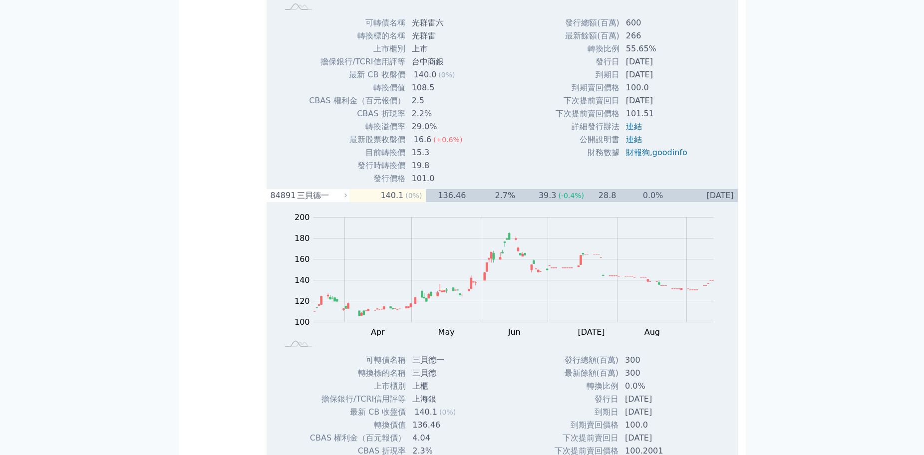
scroll to position [4396, 0]
drag, startPoint x: 341, startPoint y: 162, endPoint x: 300, endPoint y: 162, distance: 40.9
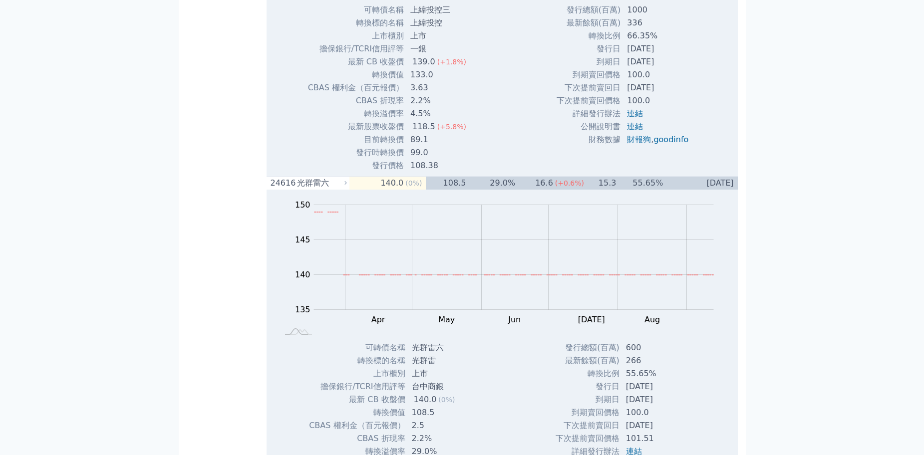
drag, startPoint x: 321, startPoint y: 147, endPoint x: 300, endPoint y: 149, distance: 21.5
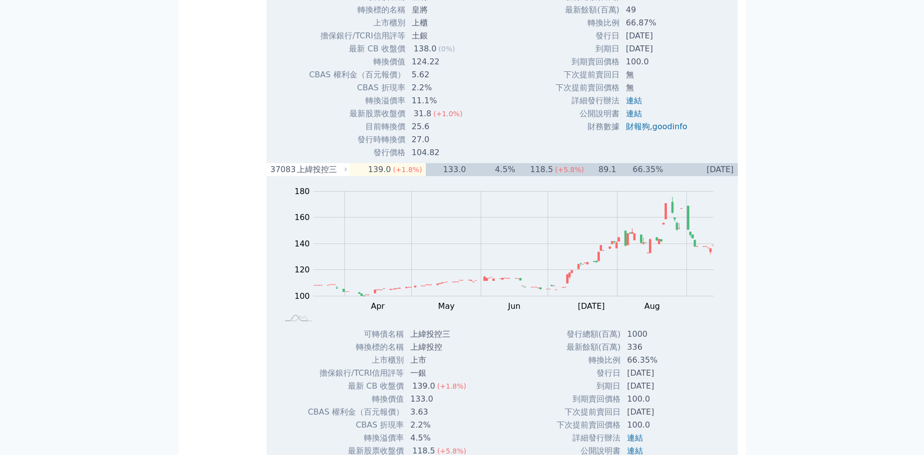
drag, startPoint x: 323, startPoint y: 128, endPoint x: 315, endPoint y: 147, distance: 20.6
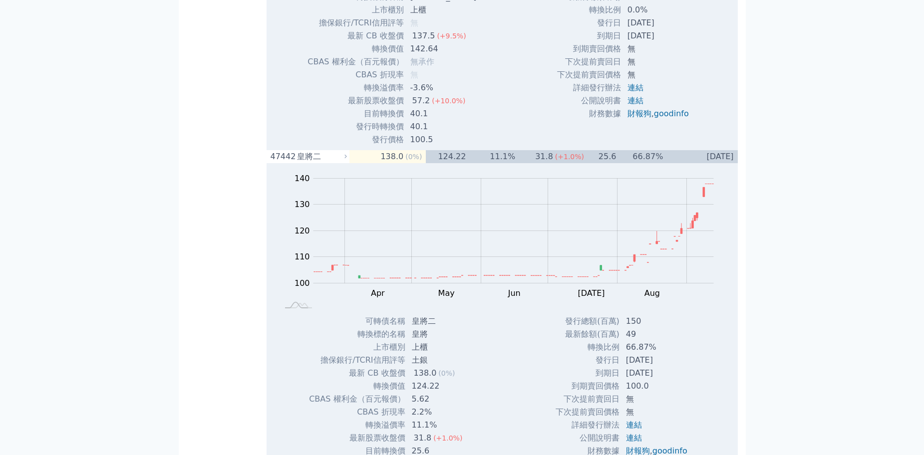
drag, startPoint x: 338, startPoint y: 104, endPoint x: 297, endPoint y: 103, distance: 40.5
